Goal: Find specific page/section: Find specific page/section

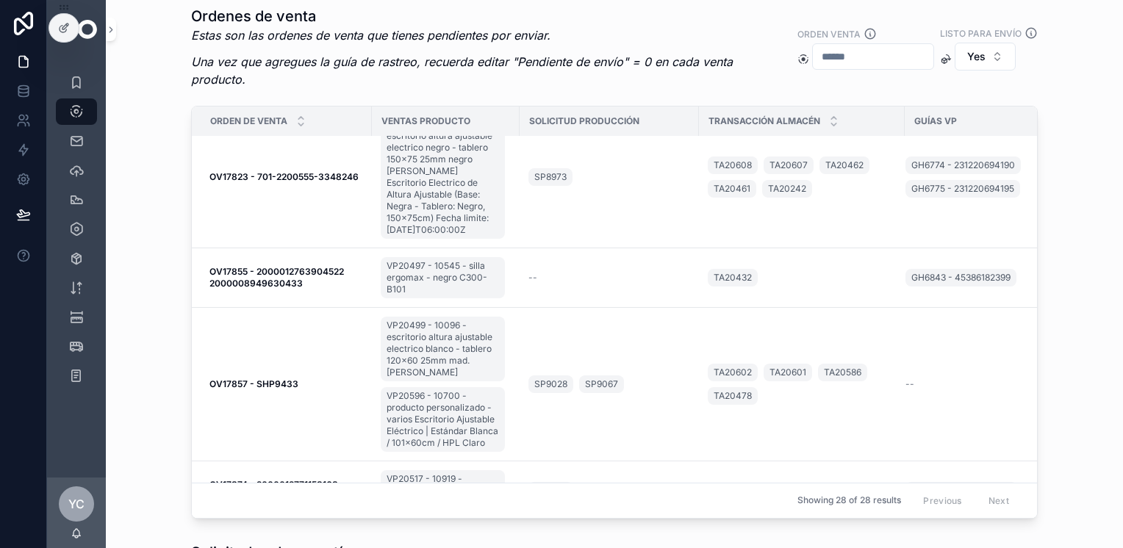
scroll to position [659, 0]
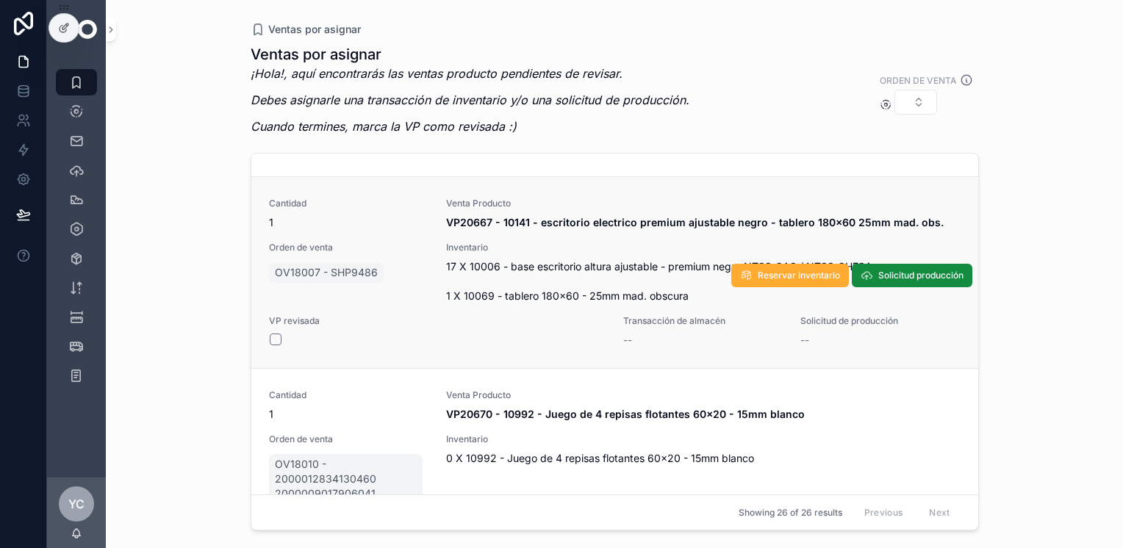
scroll to position [4291, 0]
